Goal: Transaction & Acquisition: Book appointment/travel/reservation

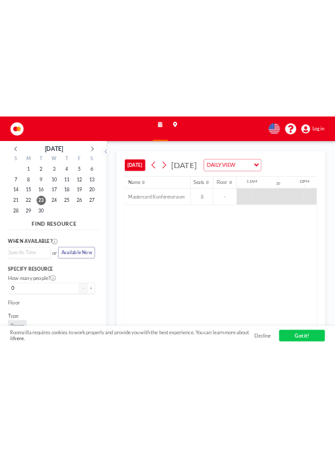
scroll to position [0, 1133]
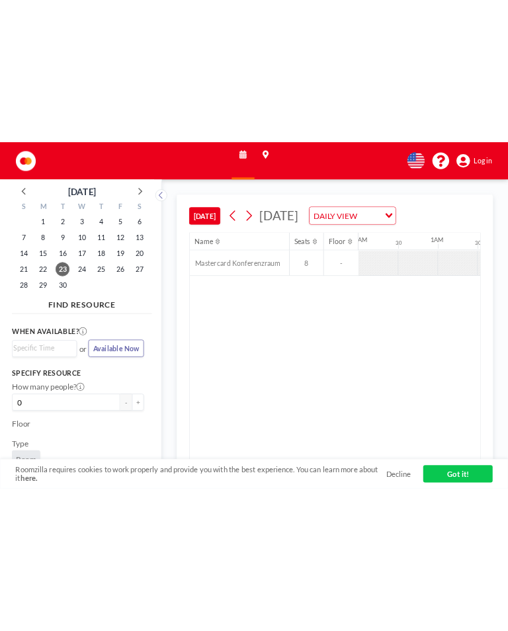
scroll to position [0, 1800]
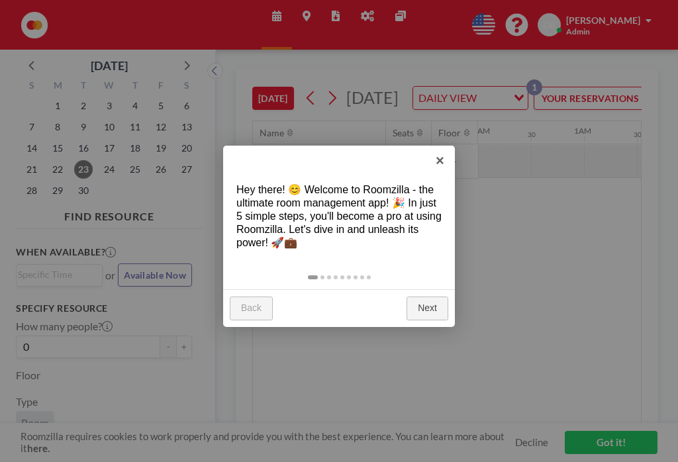
scroll to position [0, 1800]
click at [441, 146] on link "×" at bounding box center [440, 161] width 30 height 30
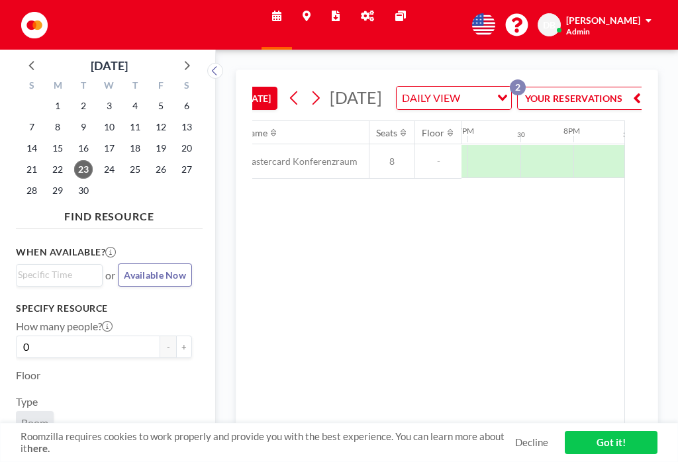
scroll to position [0, 2005]
click at [616, 443] on link "Got it!" at bounding box center [610, 442] width 93 height 23
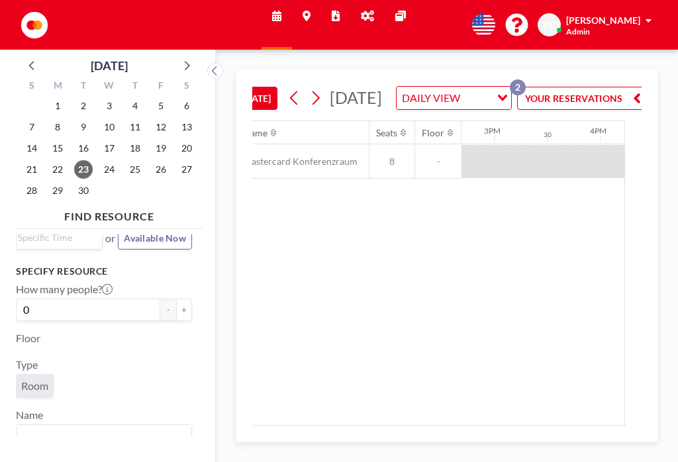
scroll to position [36, 0]
click at [118, 299] on input "0" at bounding box center [88, 310] width 144 height 22
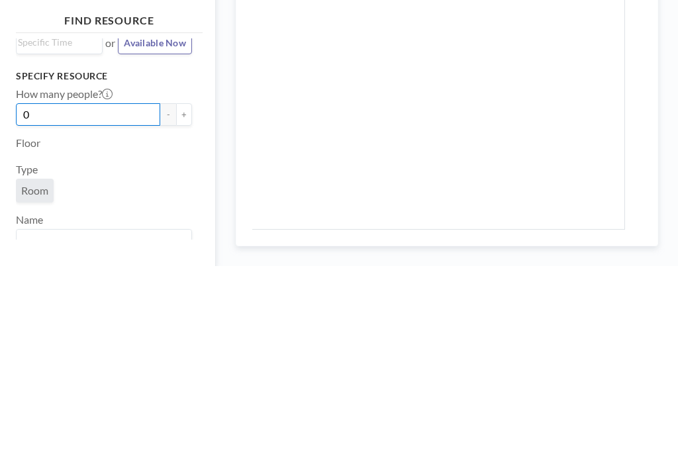
type input "8"
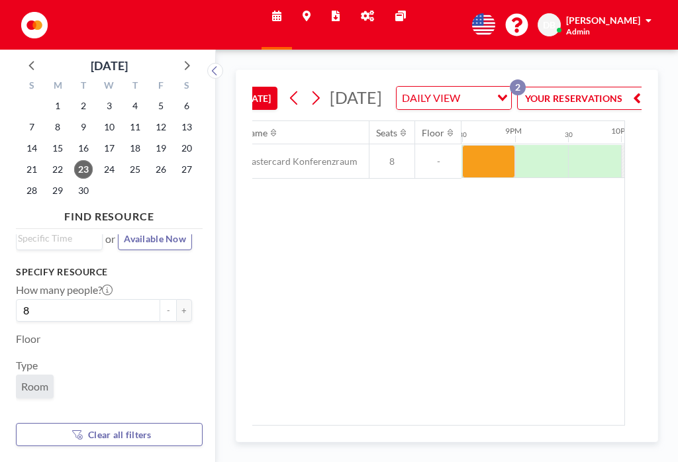
scroll to position [0, 2187]
click at [223, 63] on button at bounding box center [215, 71] width 16 height 16
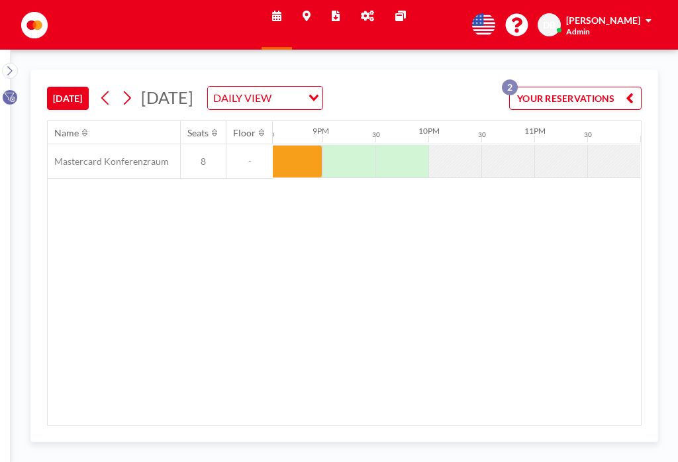
scroll to position [0, 0]
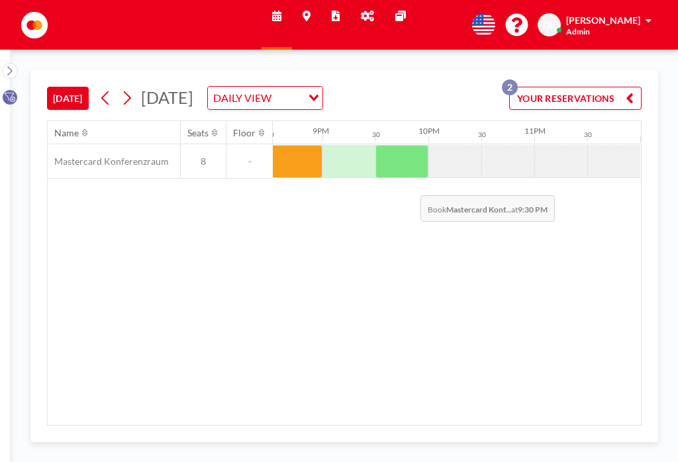
click at [410, 147] on div at bounding box center [401, 161] width 53 height 33
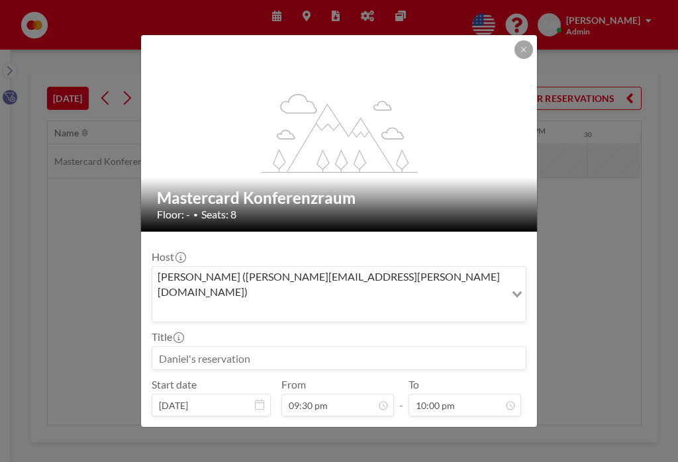
click at [410, 149] on icon "flex-grow: 1.2;" at bounding box center [339, 133] width 159 height 79
click at [526, 49] on button at bounding box center [523, 49] width 19 height 19
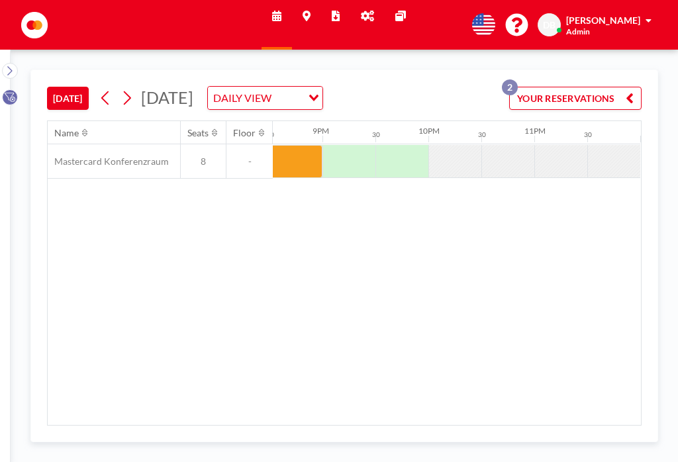
click at [460, 145] on div at bounding box center [454, 161] width 53 height 32
click at [465, 145] on div at bounding box center [454, 161] width 53 height 32
click at [455, 145] on div at bounding box center [454, 161] width 53 height 32
click at [452, 145] on div at bounding box center [454, 161] width 53 height 32
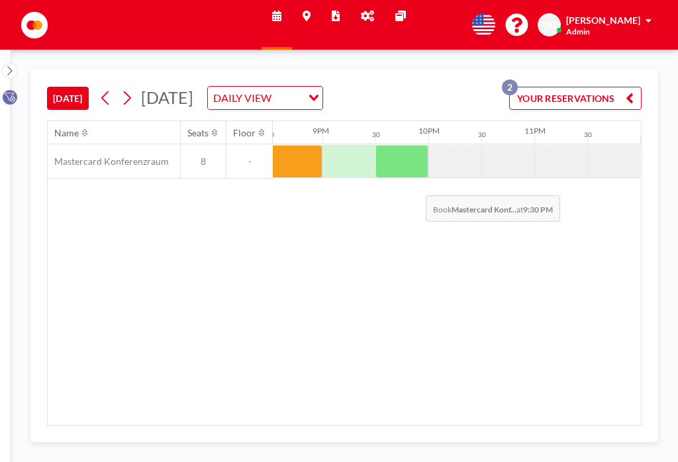
click at [415, 146] on div at bounding box center [401, 161] width 53 height 33
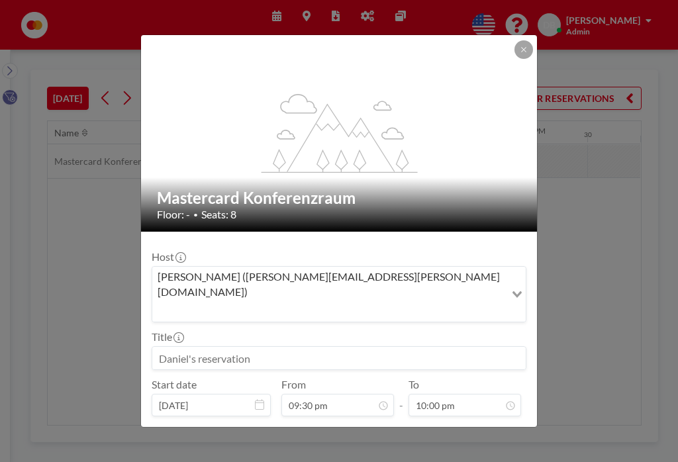
click at [414, 146] on icon "flex-grow: 1.2;" at bounding box center [339, 133] width 159 height 79
click at [519, 52] on button at bounding box center [523, 49] width 19 height 19
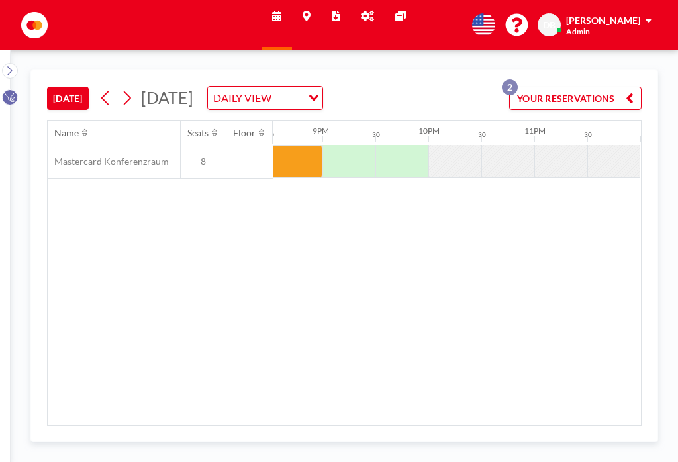
scroll to position [0, 2174]
click at [133, 88] on icon at bounding box center [126, 98] width 13 height 20
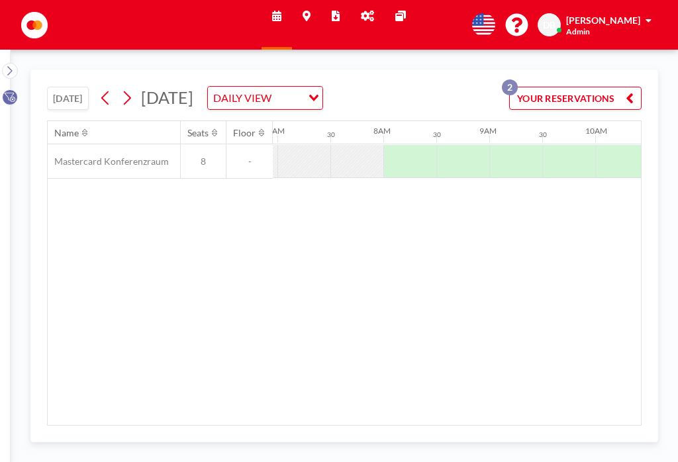
scroll to position [0, 847]
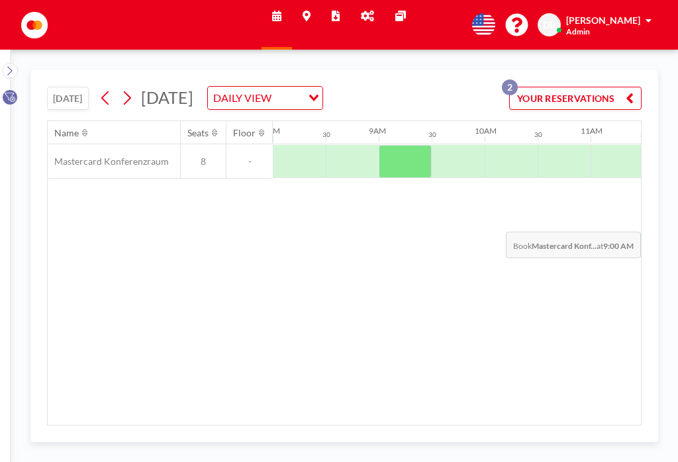
click at [496, 198] on div "Name Seats Floor 12AM 30 1AM 30 2AM 30 3AM 30 4AM 30 5AM 30 6AM 30 7AM 30 8AM 3…" at bounding box center [344, 273] width 593 height 304
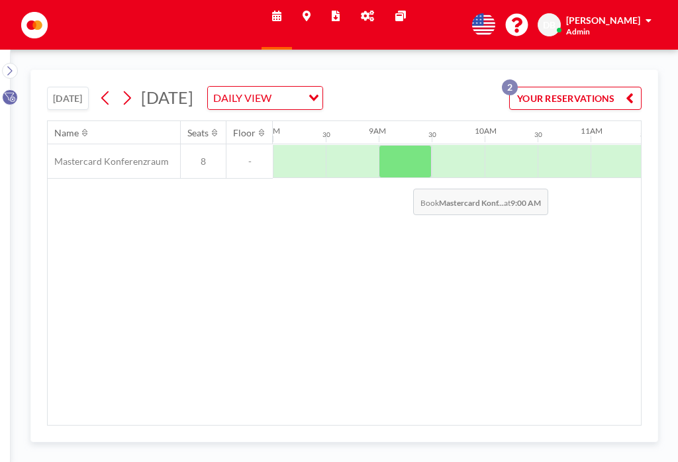
click at [351, 216] on div "Name Seats Floor 12AM 30 1AM 30 2AM 30 3AM 30 4AM 30 5AM 30 6AM 30 7AM 30 8AM 3…" at bounding box center [344, 273] width 593 height 304
click at [410, 154] on div at bounding box center [404, 161] width 53 height 33
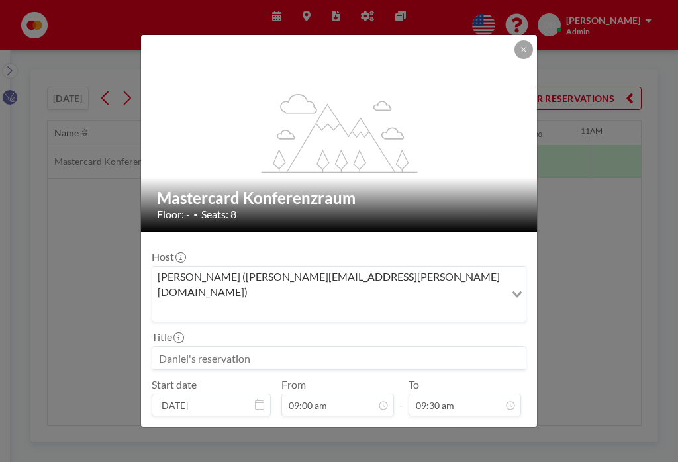
click at [249, 347] on input at bounding box center [338, 358] width 373 height 22
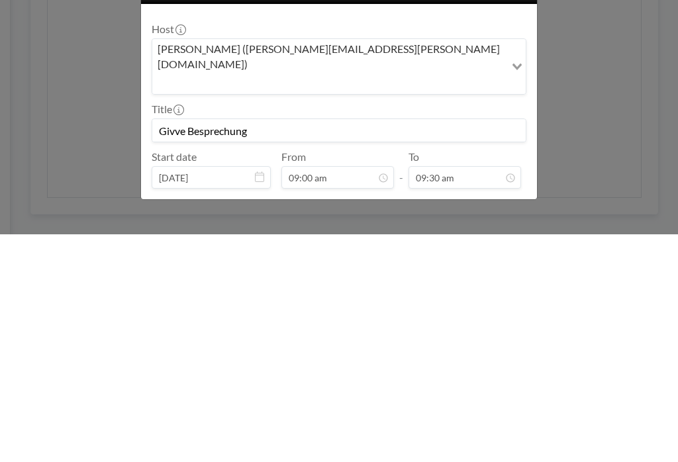
type input "Givve Besprechung"
click at [506, 427] on button "BOOK NOW" at bounding box center [492, 438] width 67 height 23
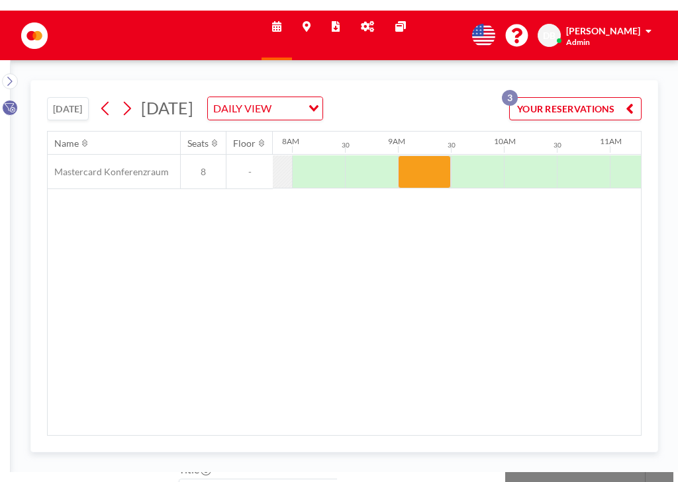
scroll to position [0, 0]
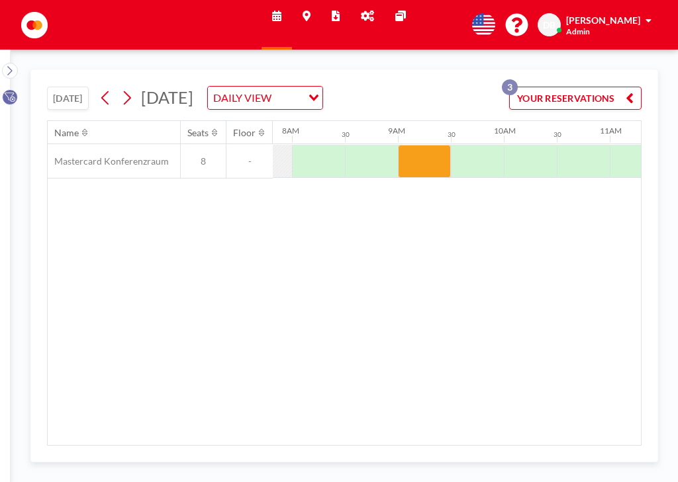
click at [367, 20] on icon at bounding box center [367, 16] width 13 height 11
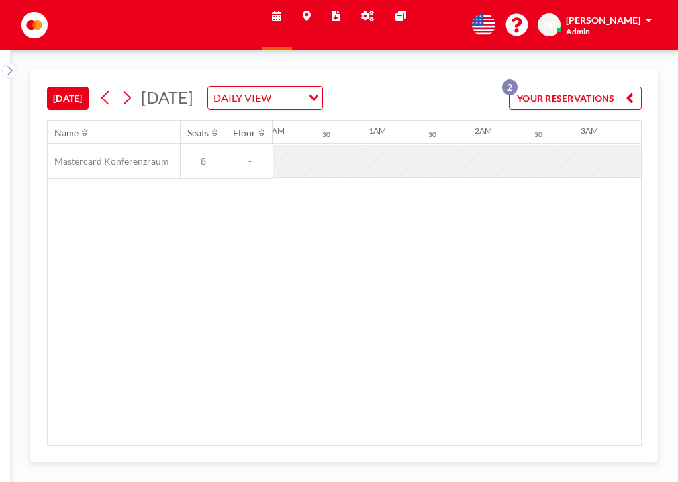
scroll to position [0, 1800]
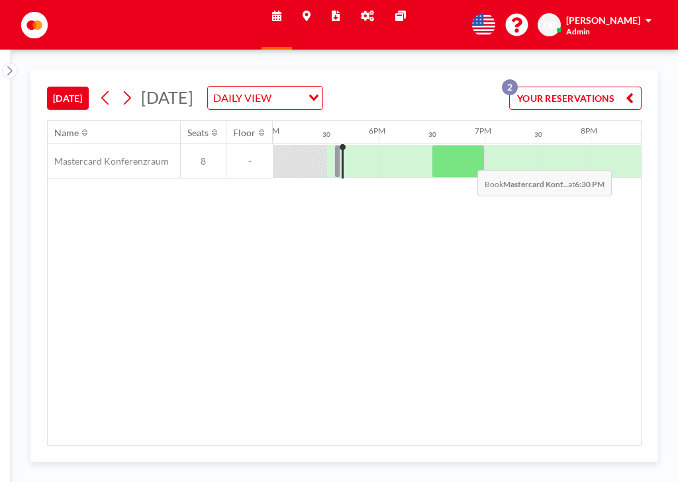
click at [466, 162] on div at bounding box center [457, 161] width 53 height 33
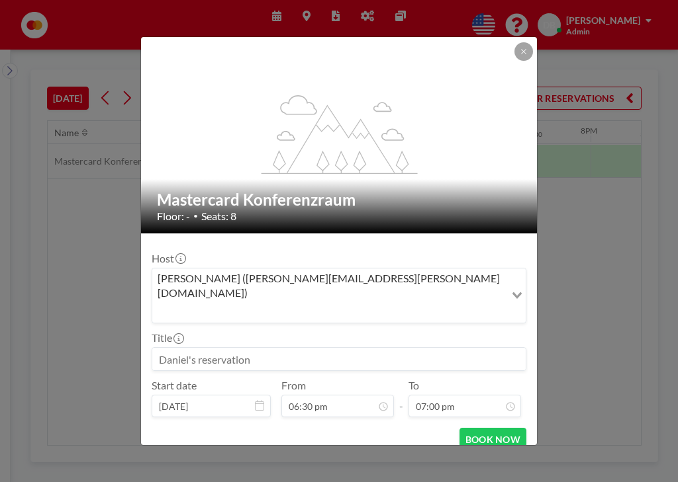
click at [457, 160] on div "flex-grow: 1.2;" at bounding box center [339, 135] width 397 height 197
click at [232, 348] on input at bounding box center [338, 359] width 373 height 22
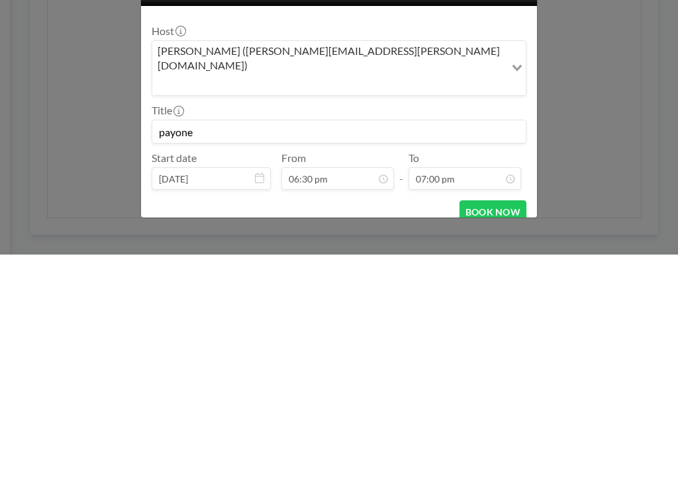
type input "payone"
click at [500, 428] on button "BOOK NOW" at bounding box center [492, 439] width 67 height 23
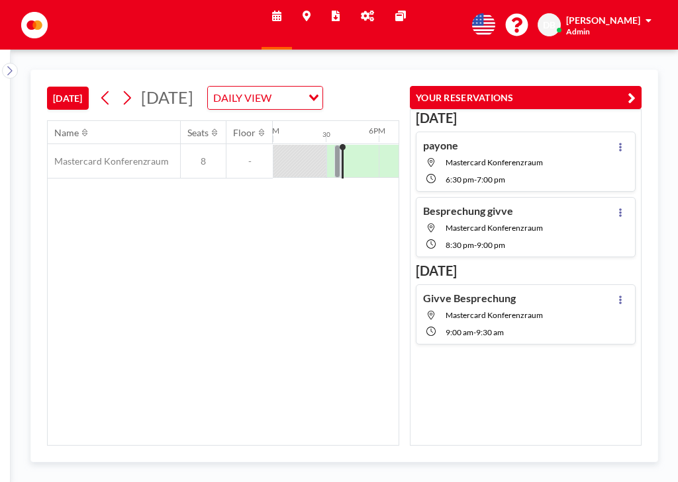
click at [639, 95] on button "YOUR RESERVATIONS" at bounding box center [526, 97] width 232 height 23
